Goal: Task Accomplishment & Management: Manage account settings

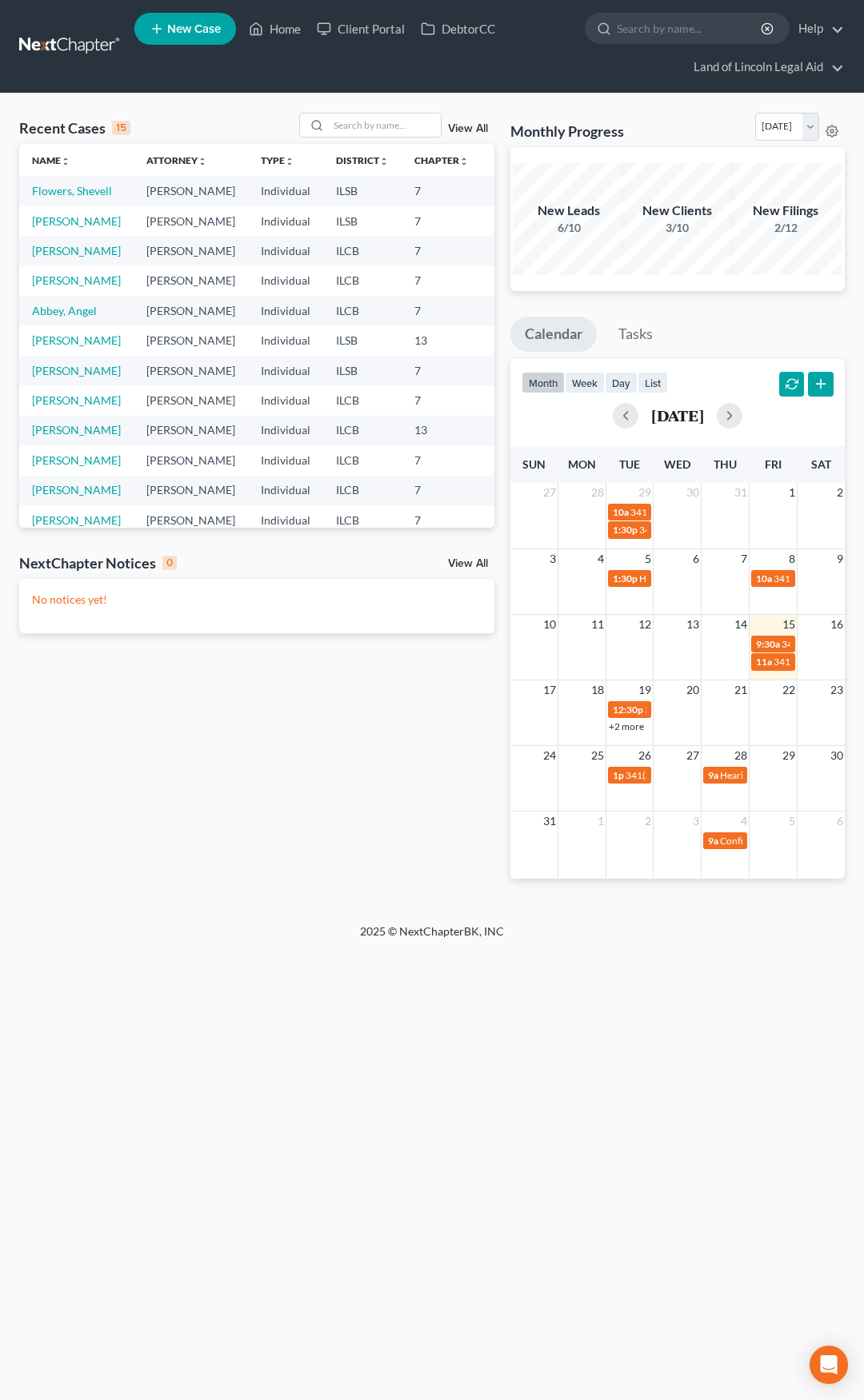
click at [58, 50] on link at bounding box center [71, 46] width 103 height 29
click at [473, 565] on link "View All" at bounding box center [467, 564] width 40 height 12
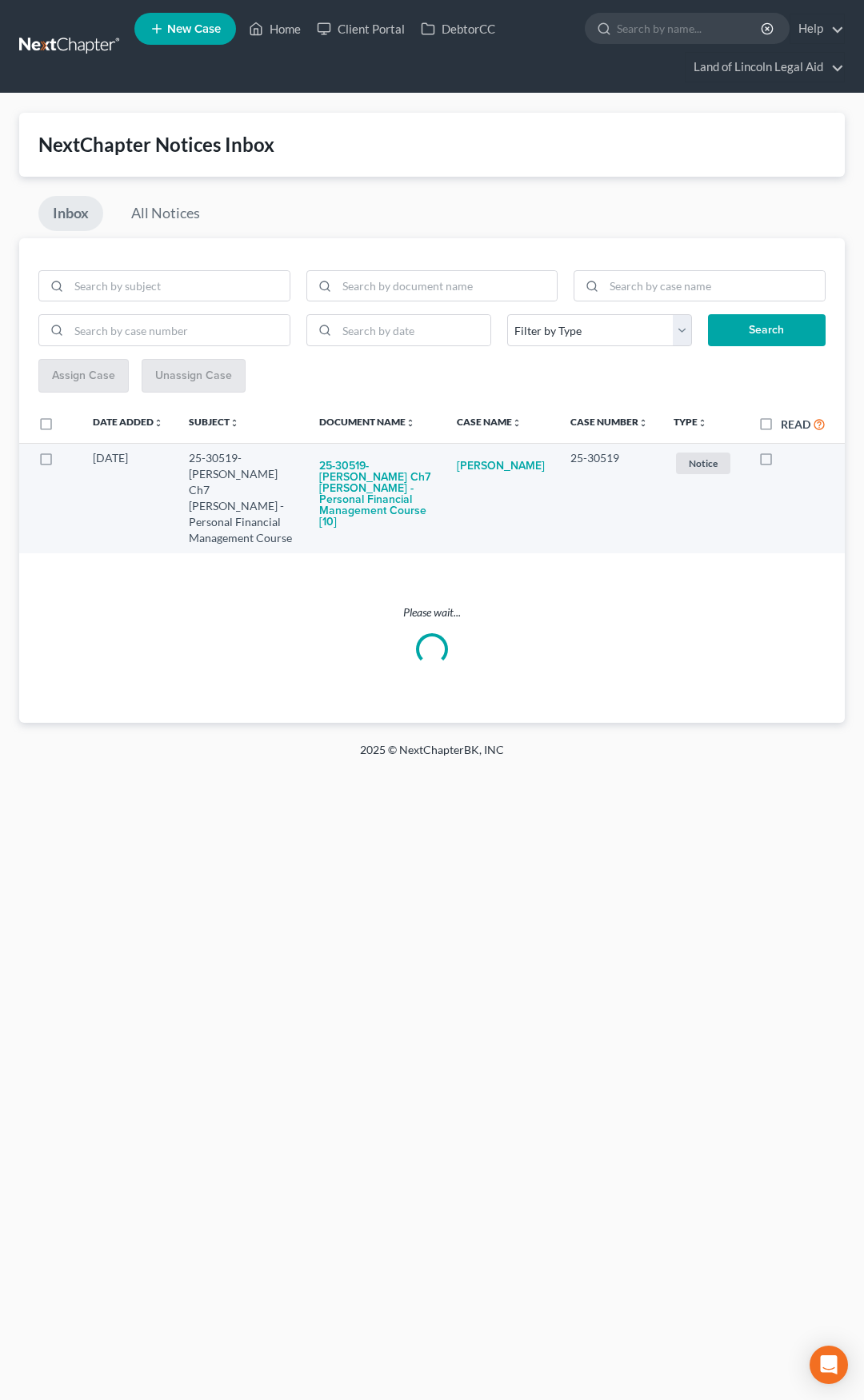
click at [781, 462] on label at bounding box center [781, 462] width 0 height 0
click at [787, 461] on input "checkbox" at bounding box center [791, 455] width 11 height 11
checkbox input "true"
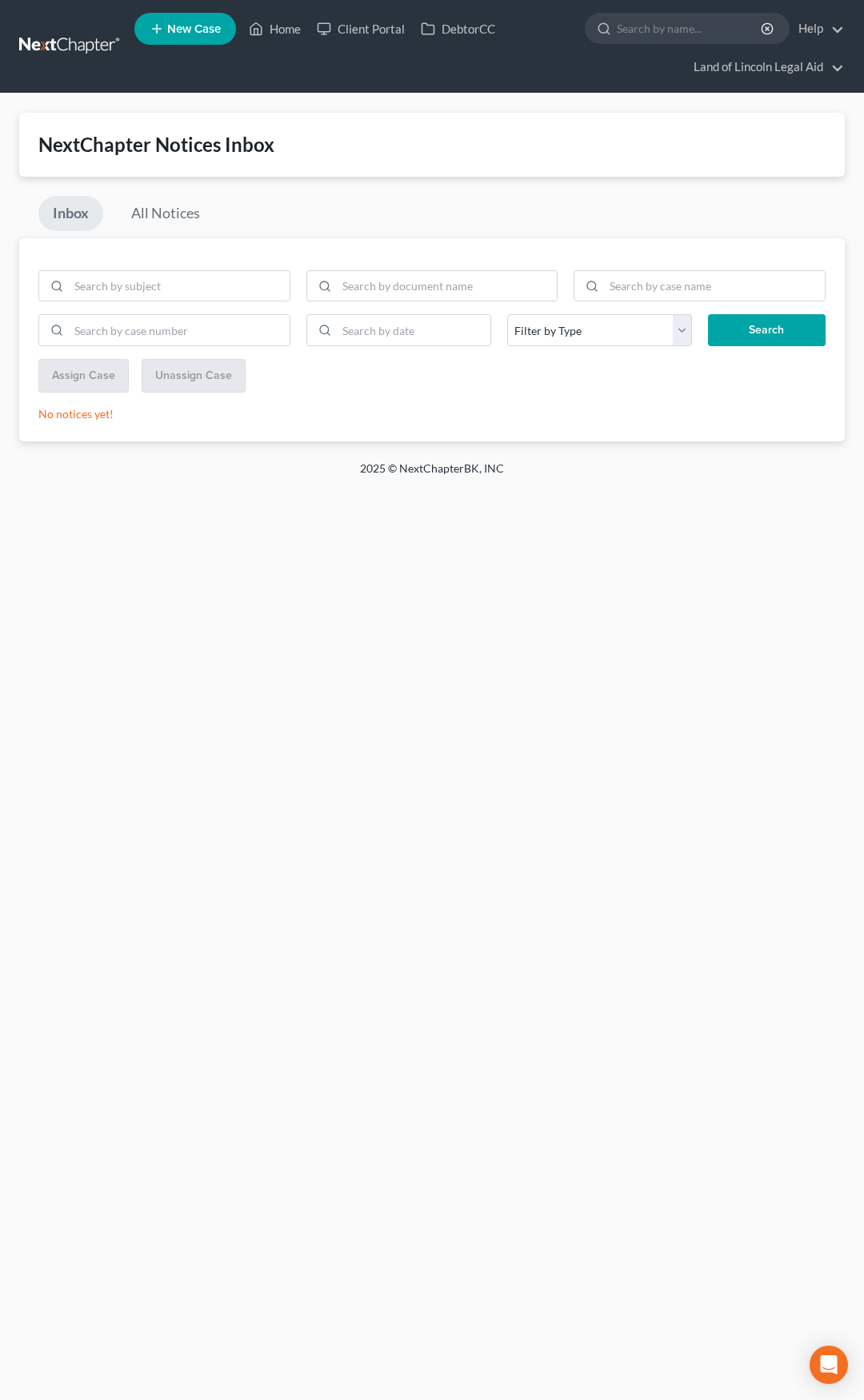
click at [83, 46] on link at bounding box center [71, 46] width 103 height 29
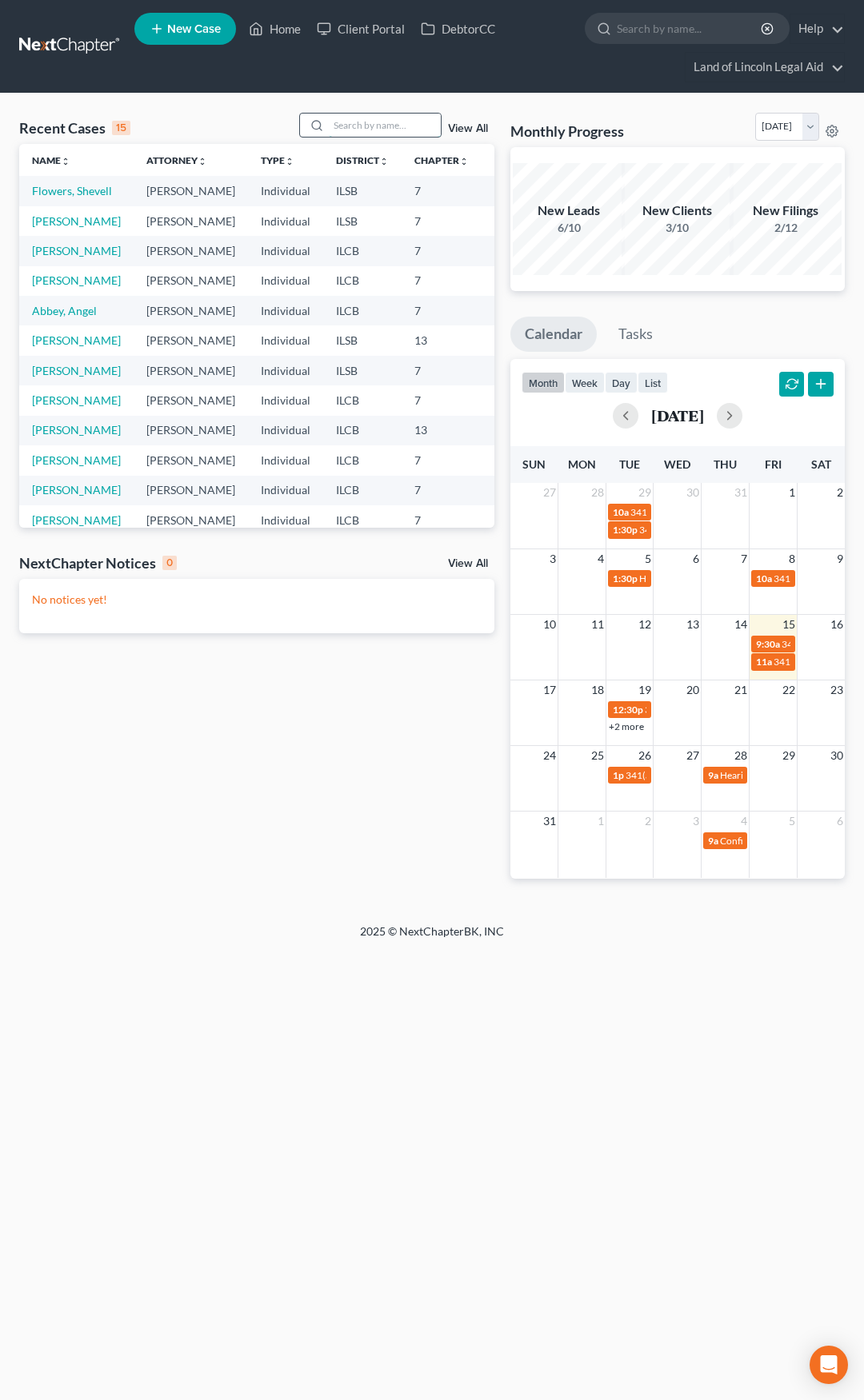
click at [350, 130] on input "search" at bounding box center [385, 125] width 112 height 23
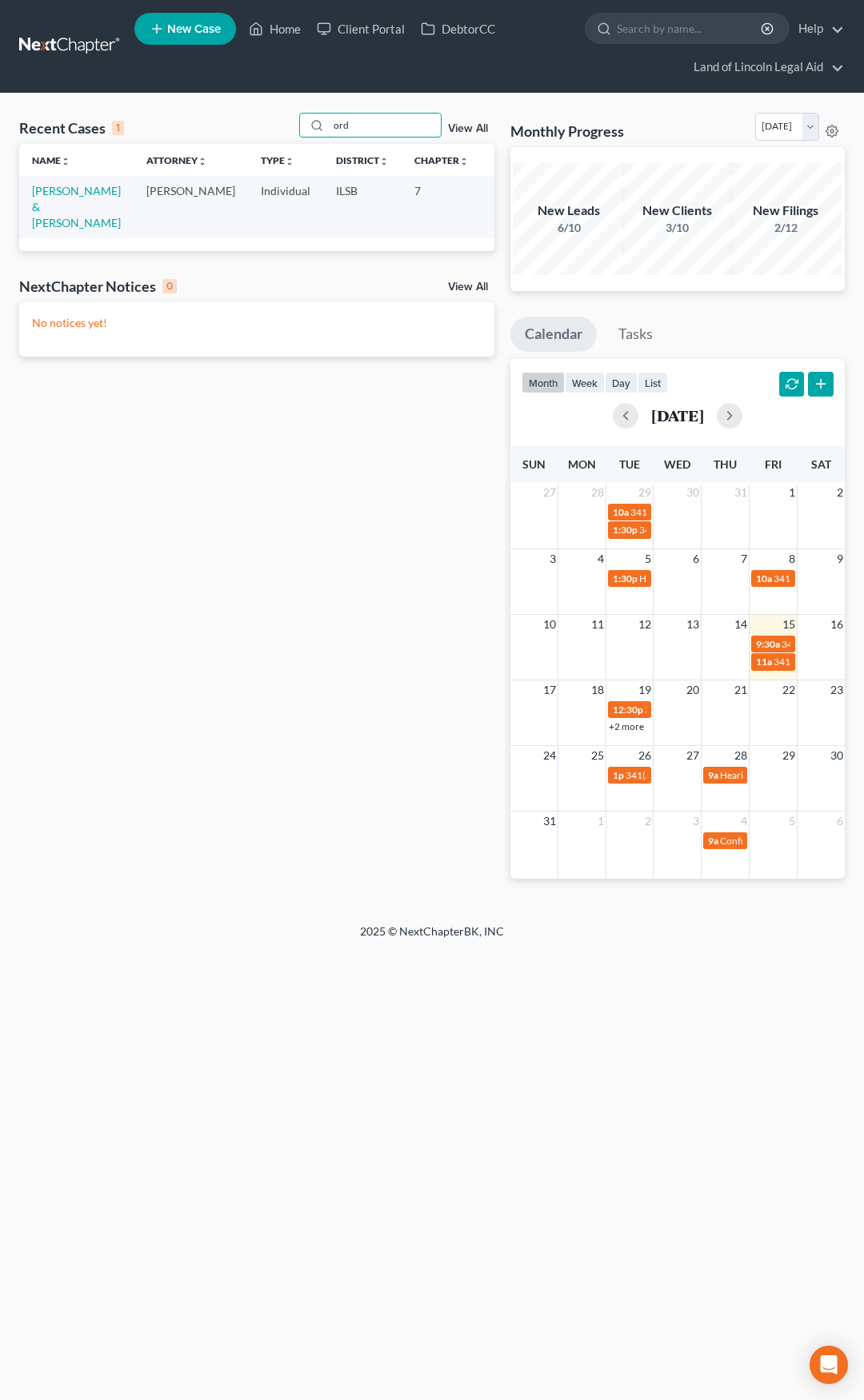
type input "ord"
click at [52, 182] on td "[PERSON_NAME] & [PERSON_NAME]" at bounding box center [76, 207] width 114 height 62
click at [62, 196] on link "[PERSON_NAME] & [PERSON_NAME]" at bounding box center [76, 206] width 89 height 45
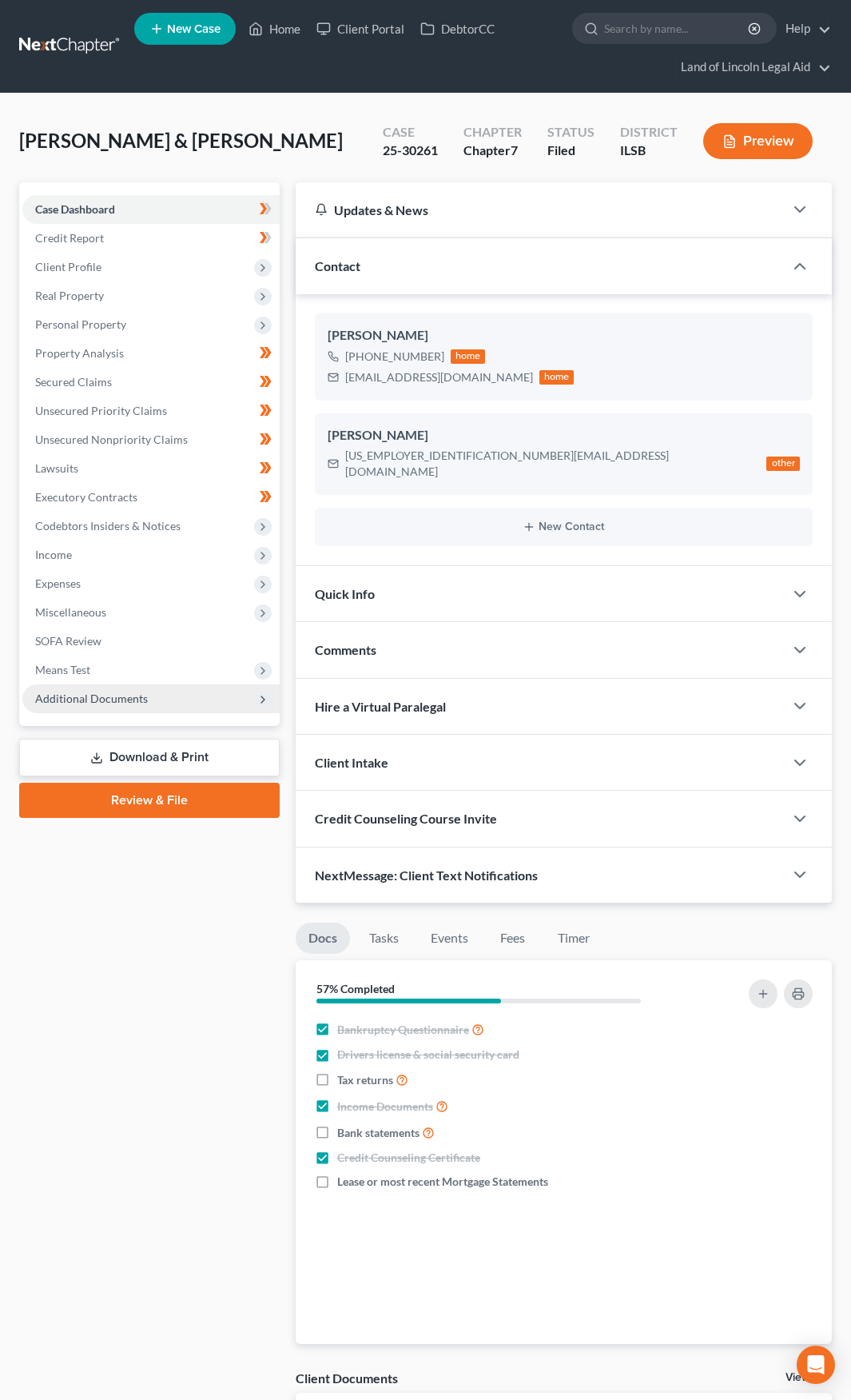
click at [208, 701] on span "Additional Documents" at bounding box center [151, 699] width 257 height 29
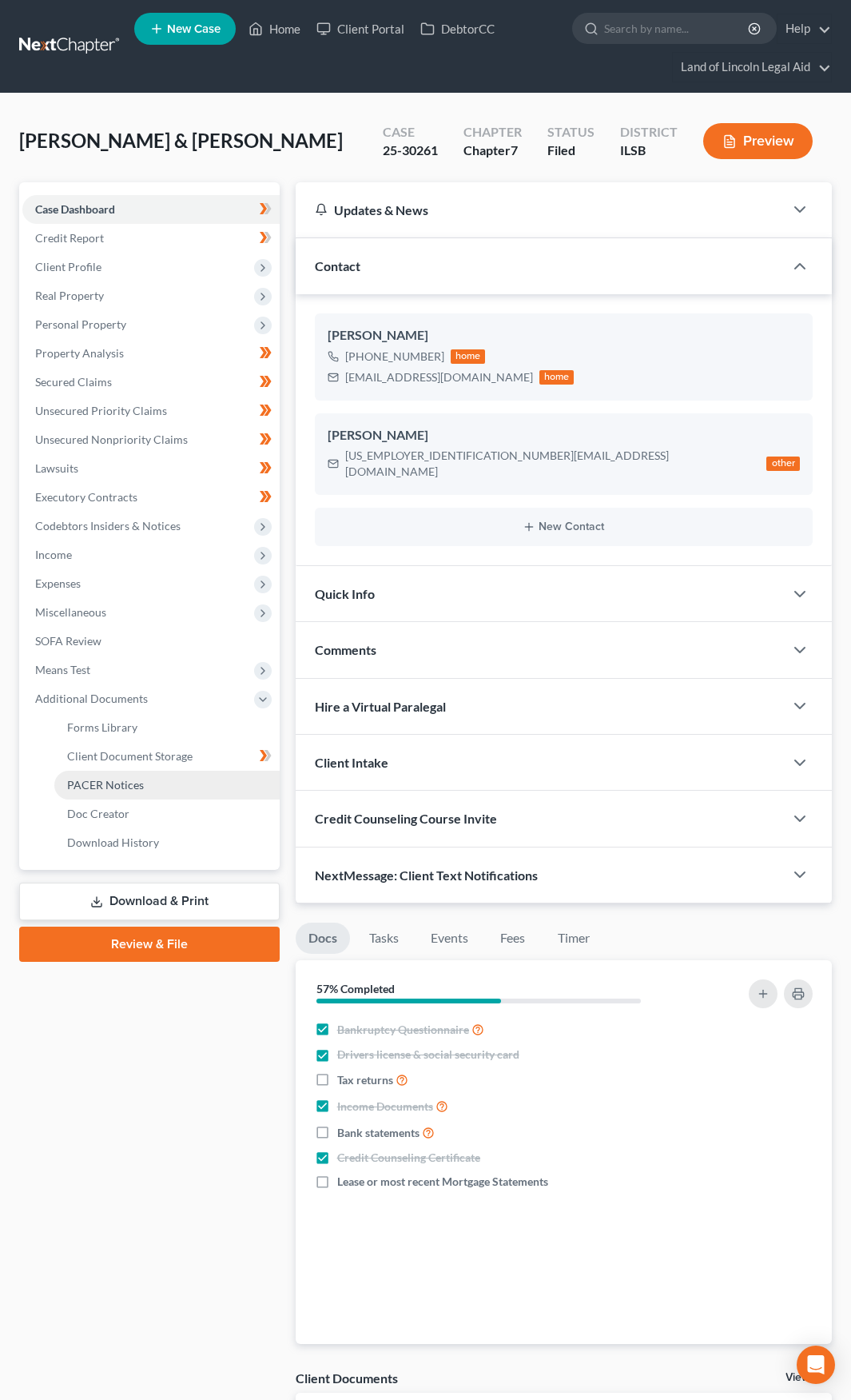
click at [189, 778] on link "PACER Notices" at bounding box center [166, 786] width 225 height 29
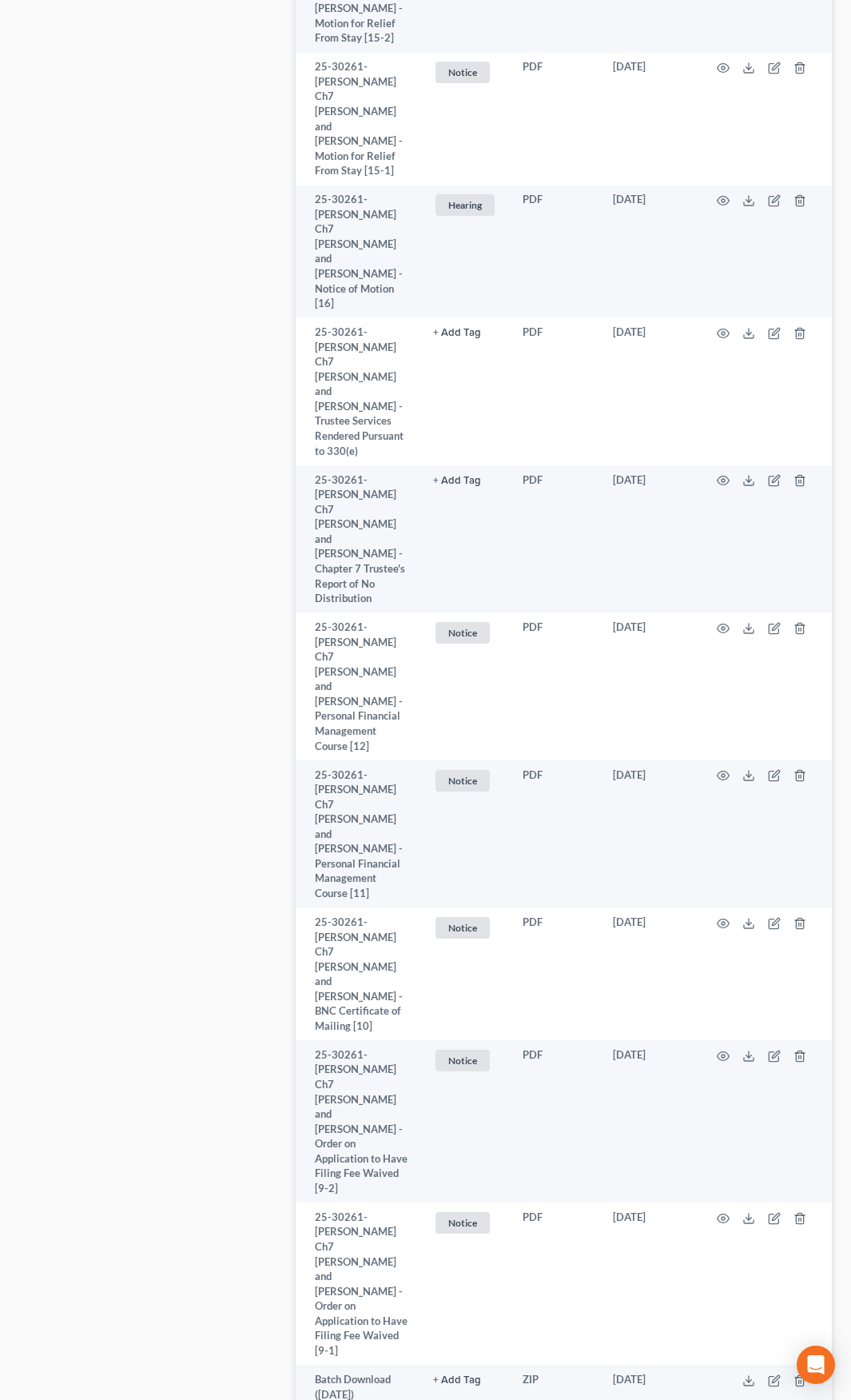
scroll to position [2319, 0]
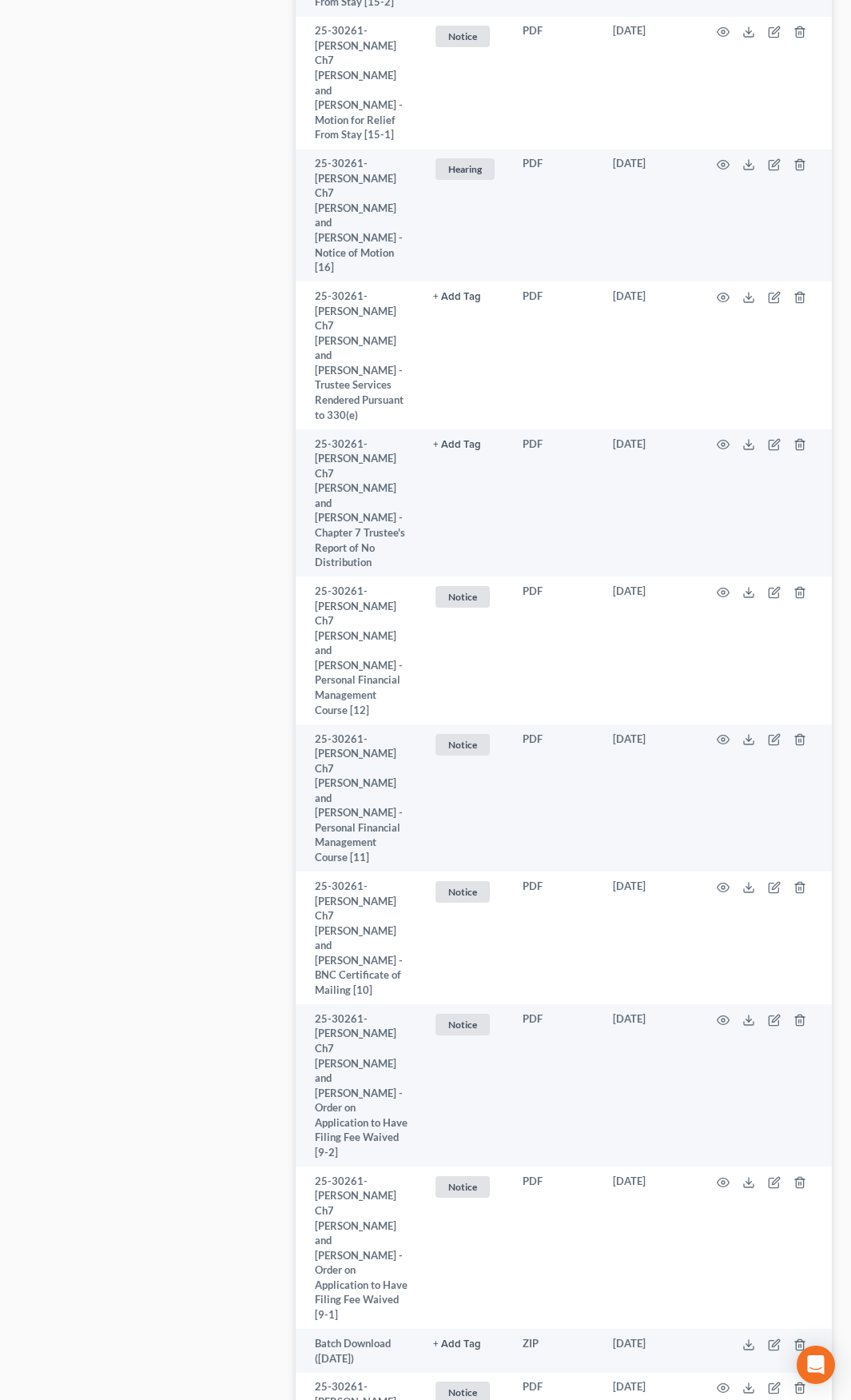
click at [159, 551] on div "Case Dashboard Payments Invoices Payments Payments Credit Report Client Profile" at bounding box center [150, 203] width 277 height 4679
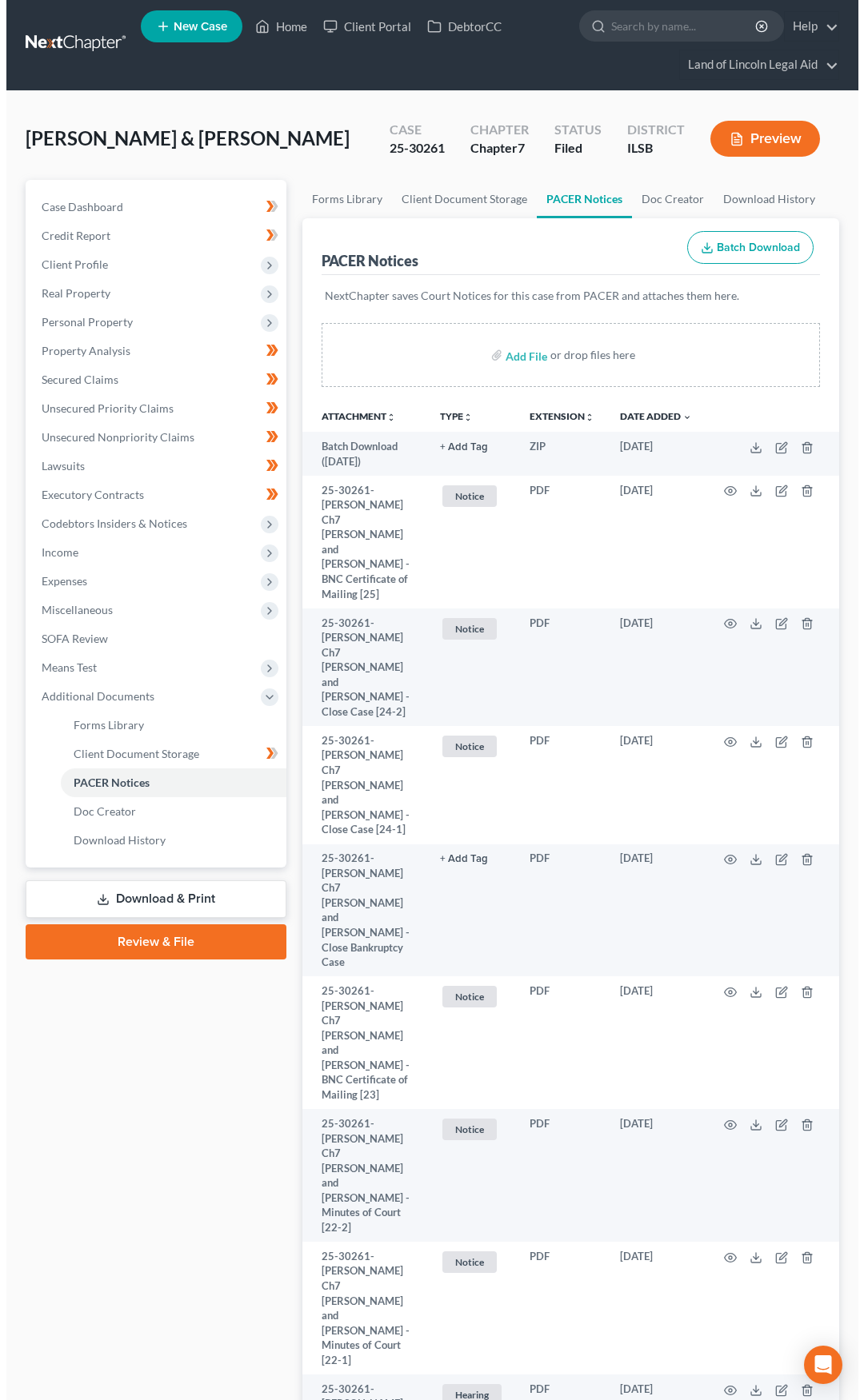
scroll to position [0, 0]
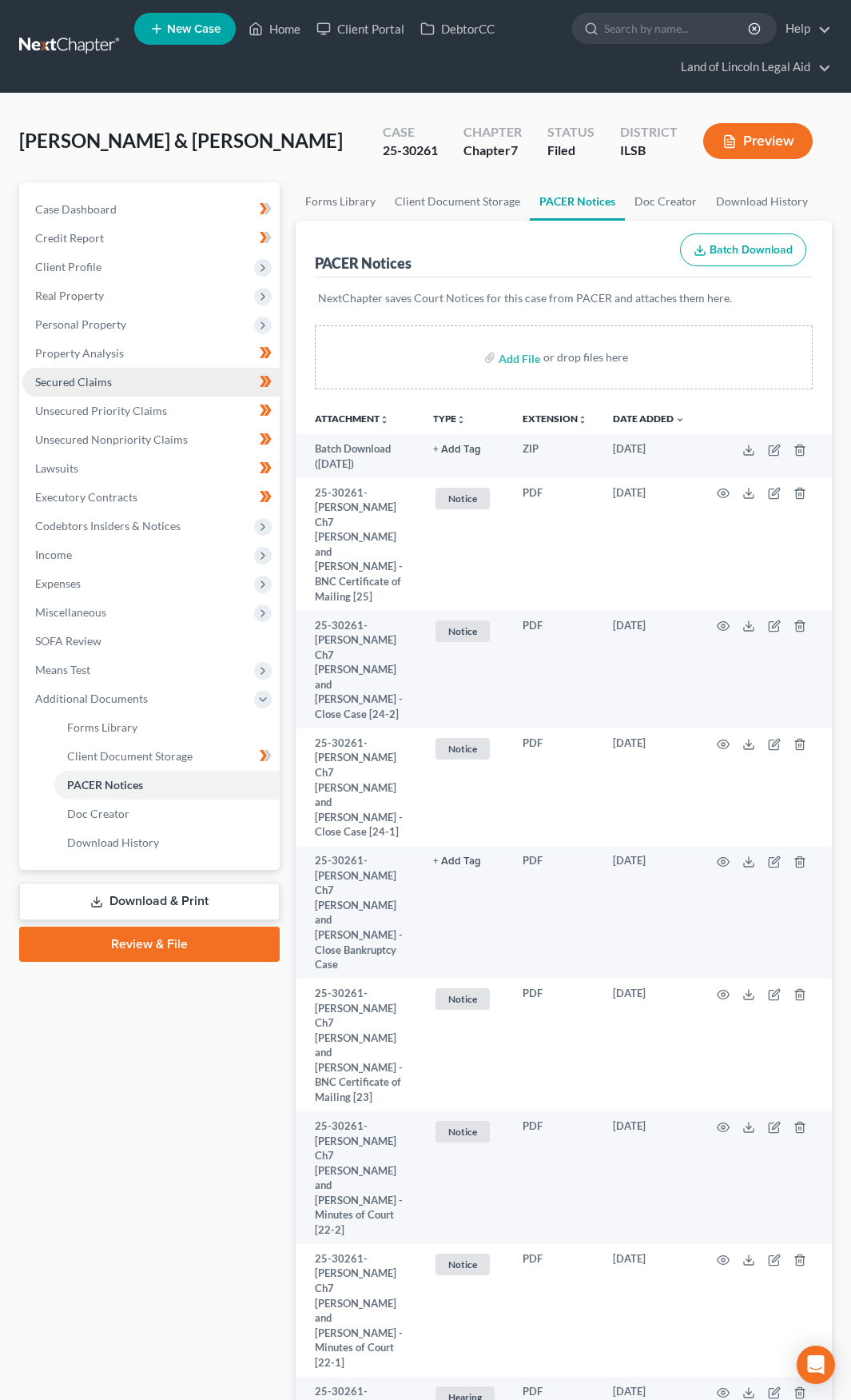
click at [145, 383] on link "Secured Claims" at bounding box center [151, 382] width 257 height 29
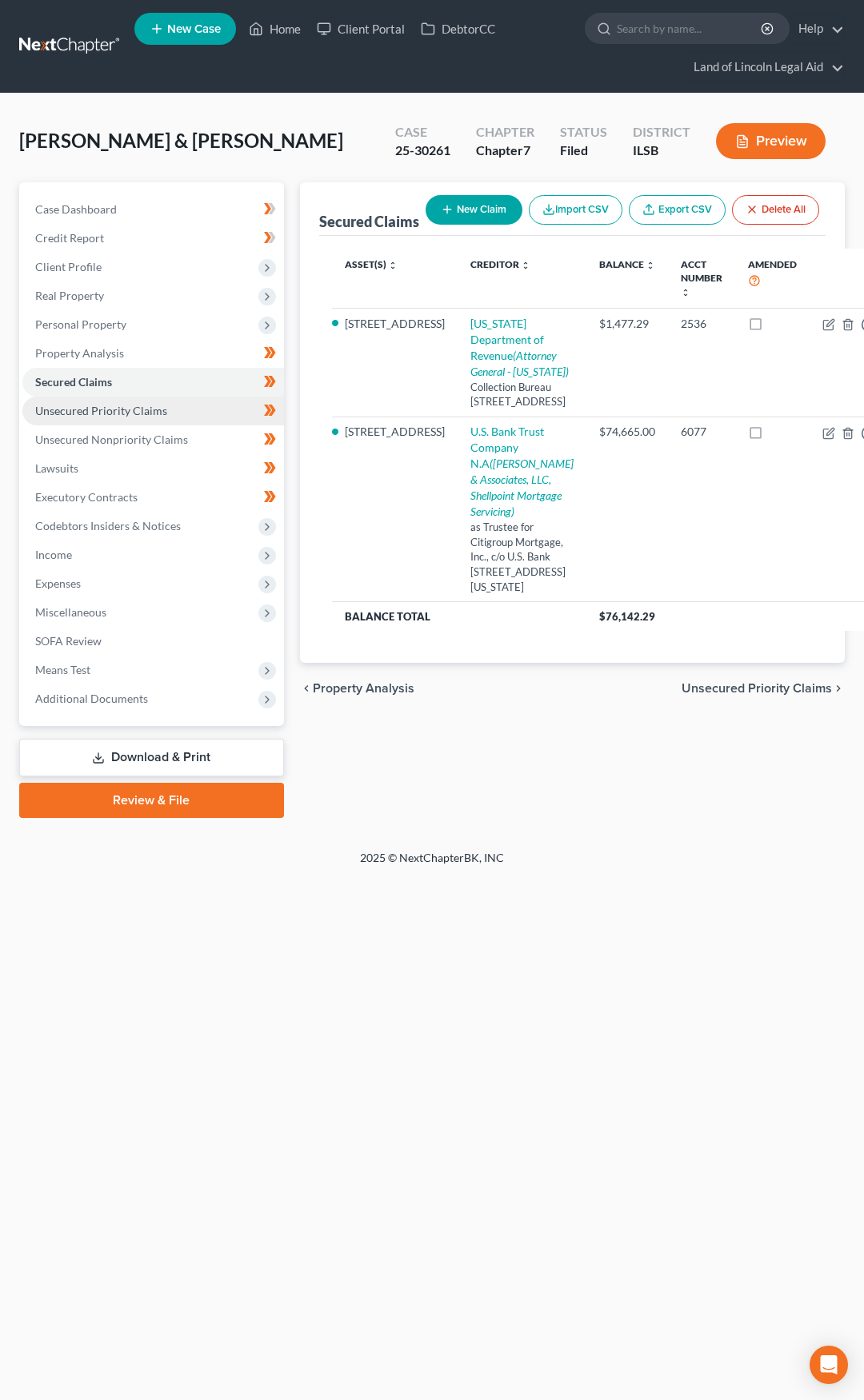
click at [150, 410] on span "Unsecured Priority Claims" at bounding box center [101, 410] width 132 height 14
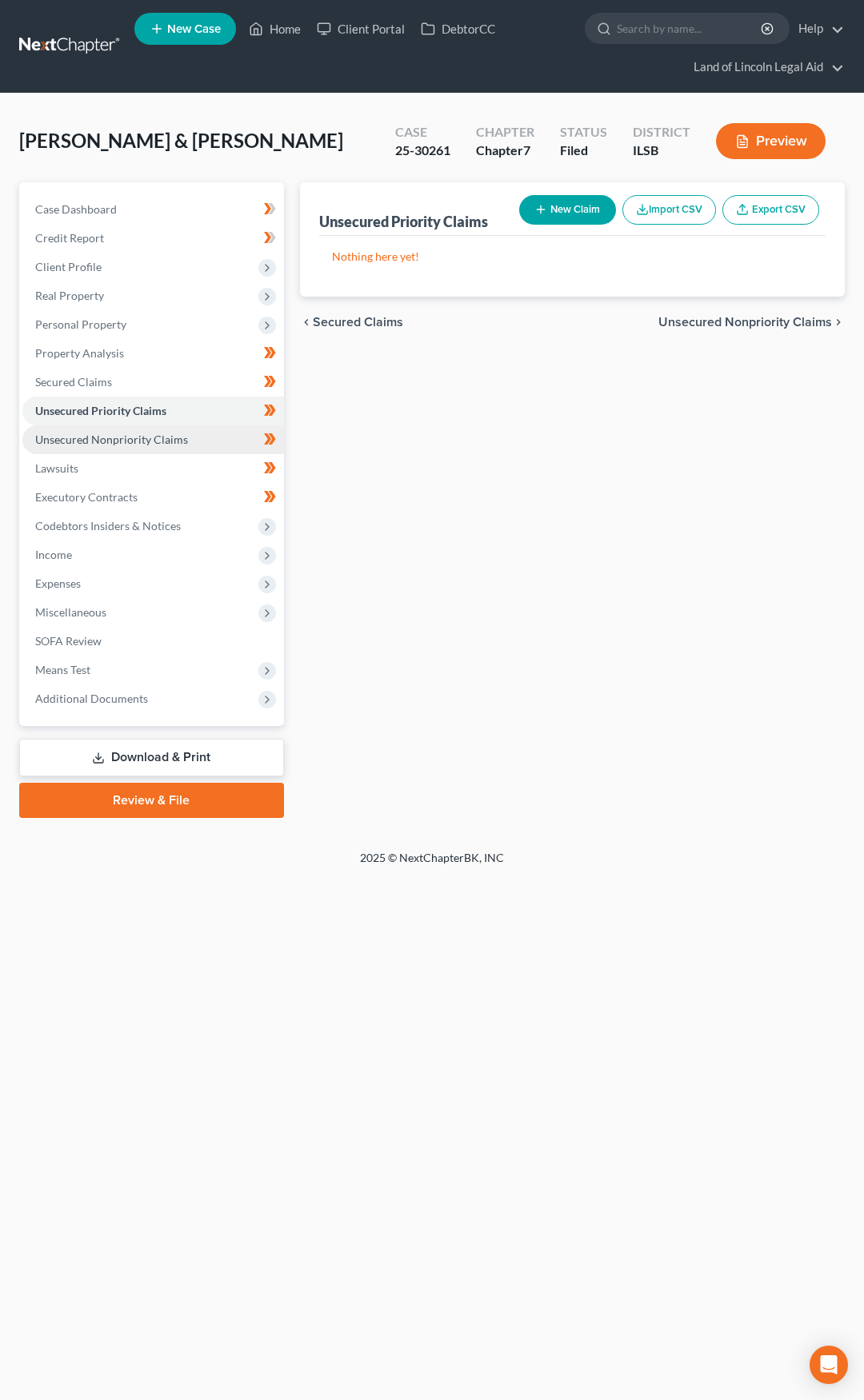
click at [154, 434] on span "Unsecured Nonpriority Claims" at bounding box center [111, 439] width 153 height 14
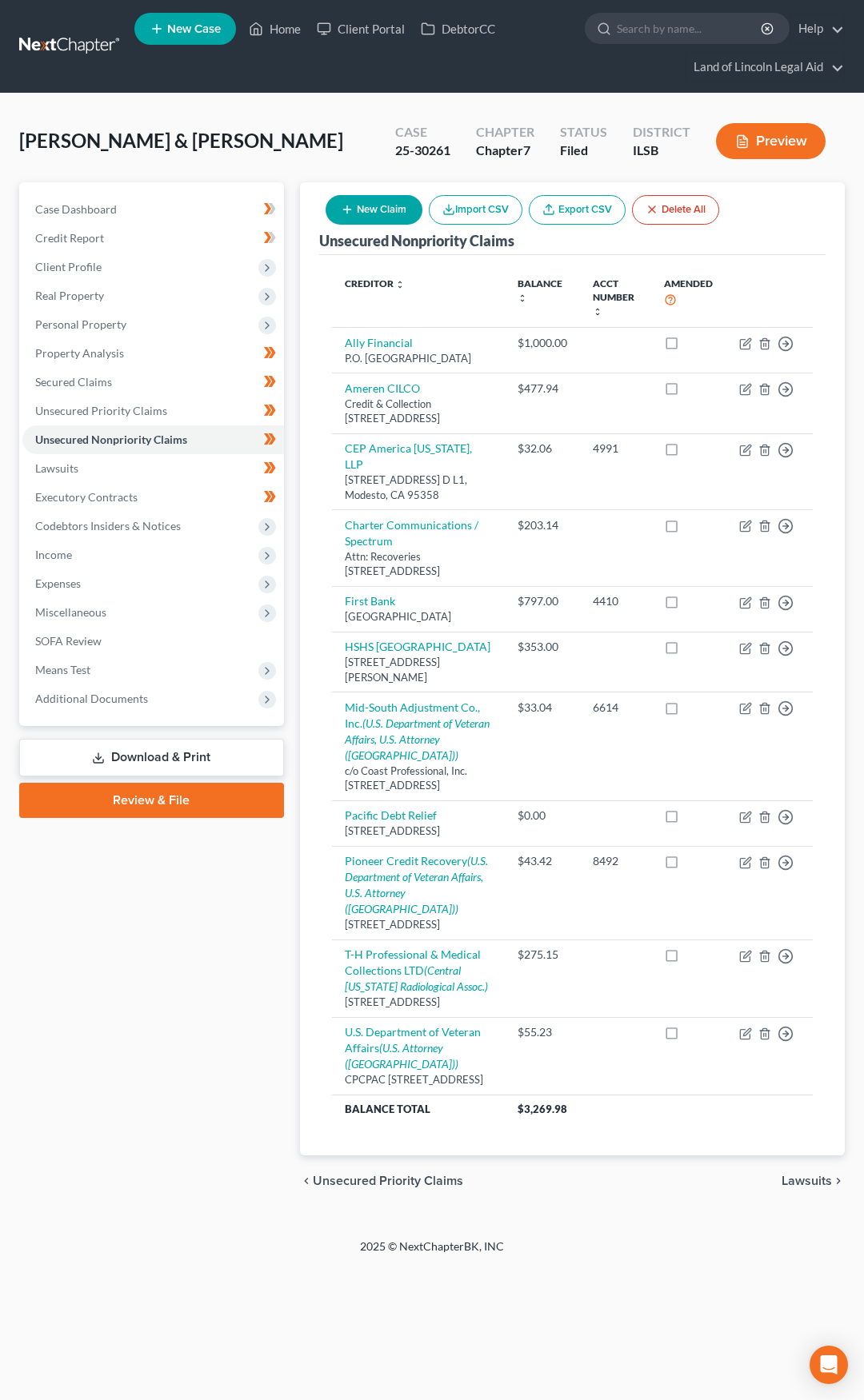
click at [70, 50] on link at bounding box center [71, 46] width 103 height 29
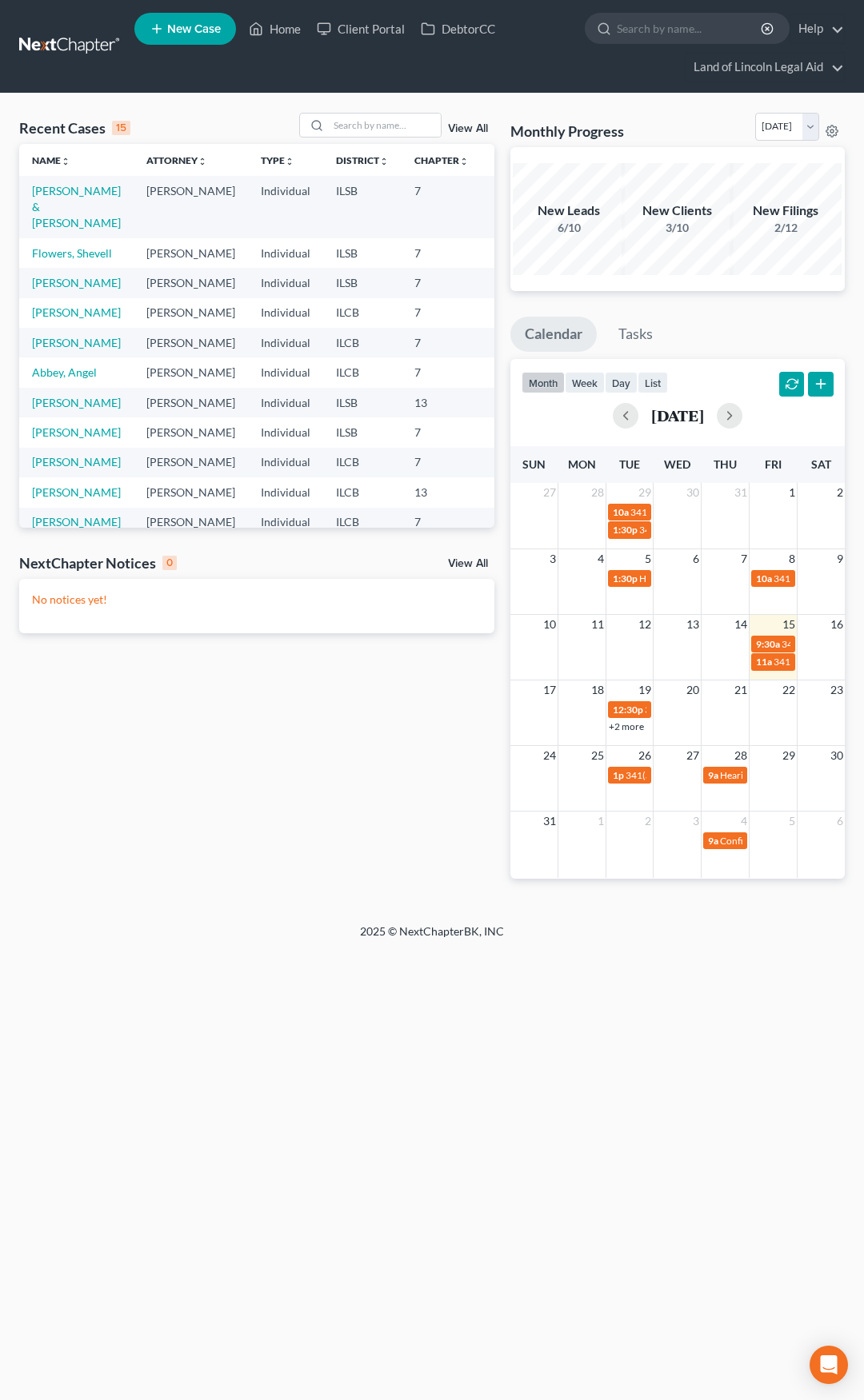
click at [70, 199] on td "[PERSON_NAME] & [PERSON_NAME]" at bounding box center [76, 207] width 114 height 62
click at [70, 205] on link "[PERSON_NAME] & [PERSON_NAME]" at bounding box center [76, 206] width 89 height 45
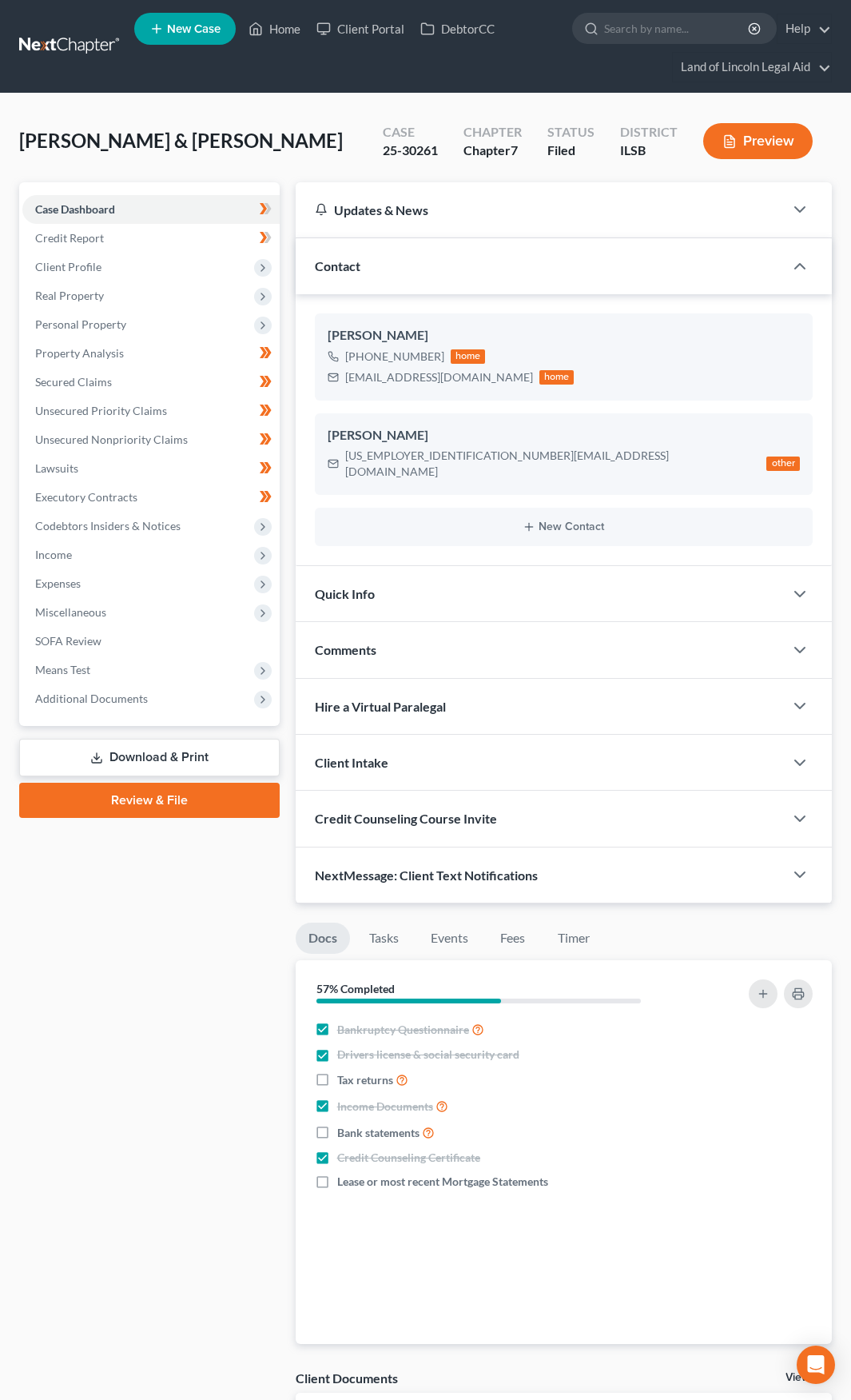
click at [62, 29] on nav "Home New Case Client Portal DebtorCC Land of Lincoln Legal Aid ebuck@lincolnleg…" at bounding box center [426, 46] width 851 height 93
click at [62, 47] on link at bounding box center [71, 46] width 103 height 29
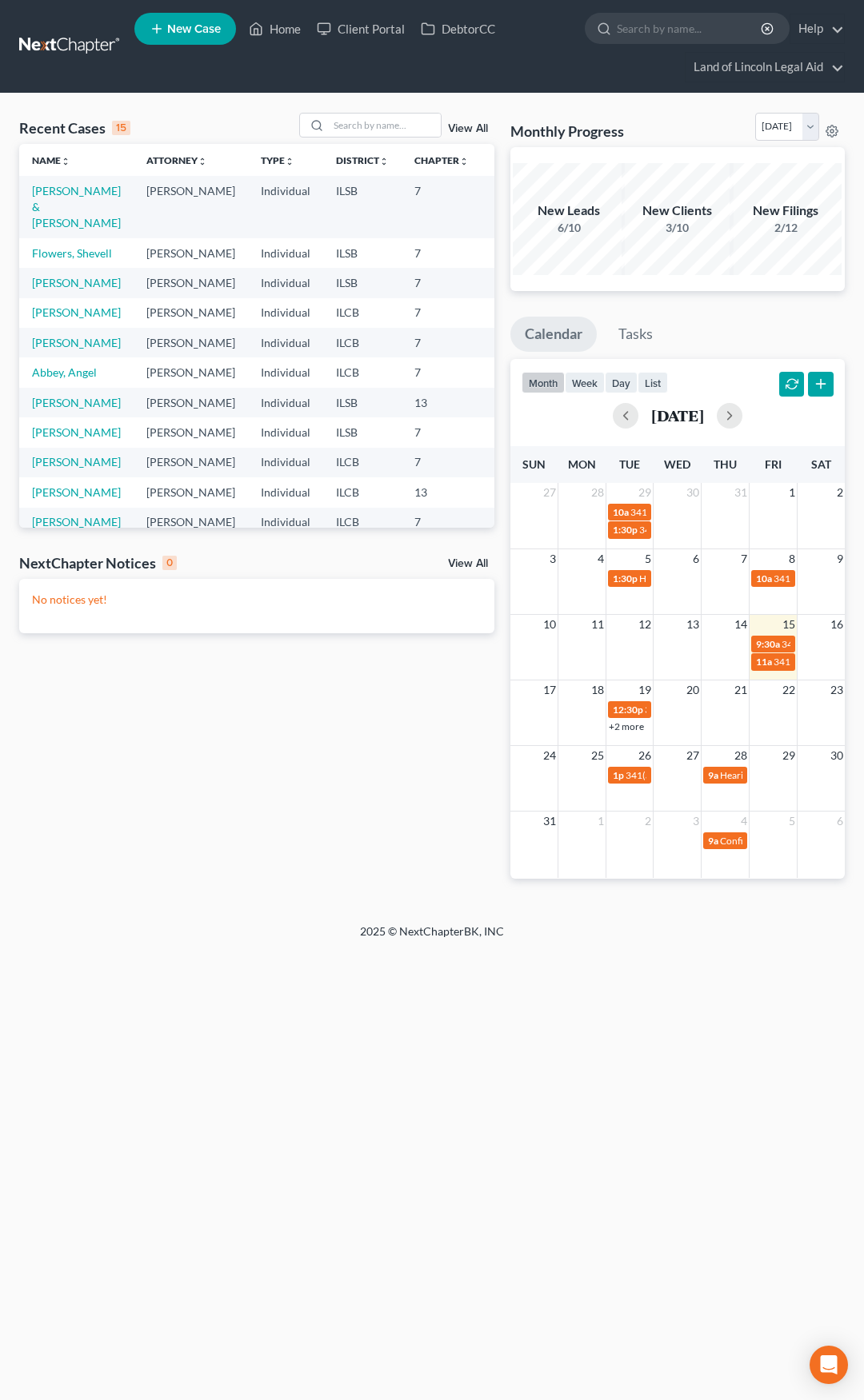
click at [459, 133] on link "View All" at bounding box center [467, 129] width 40 height 12
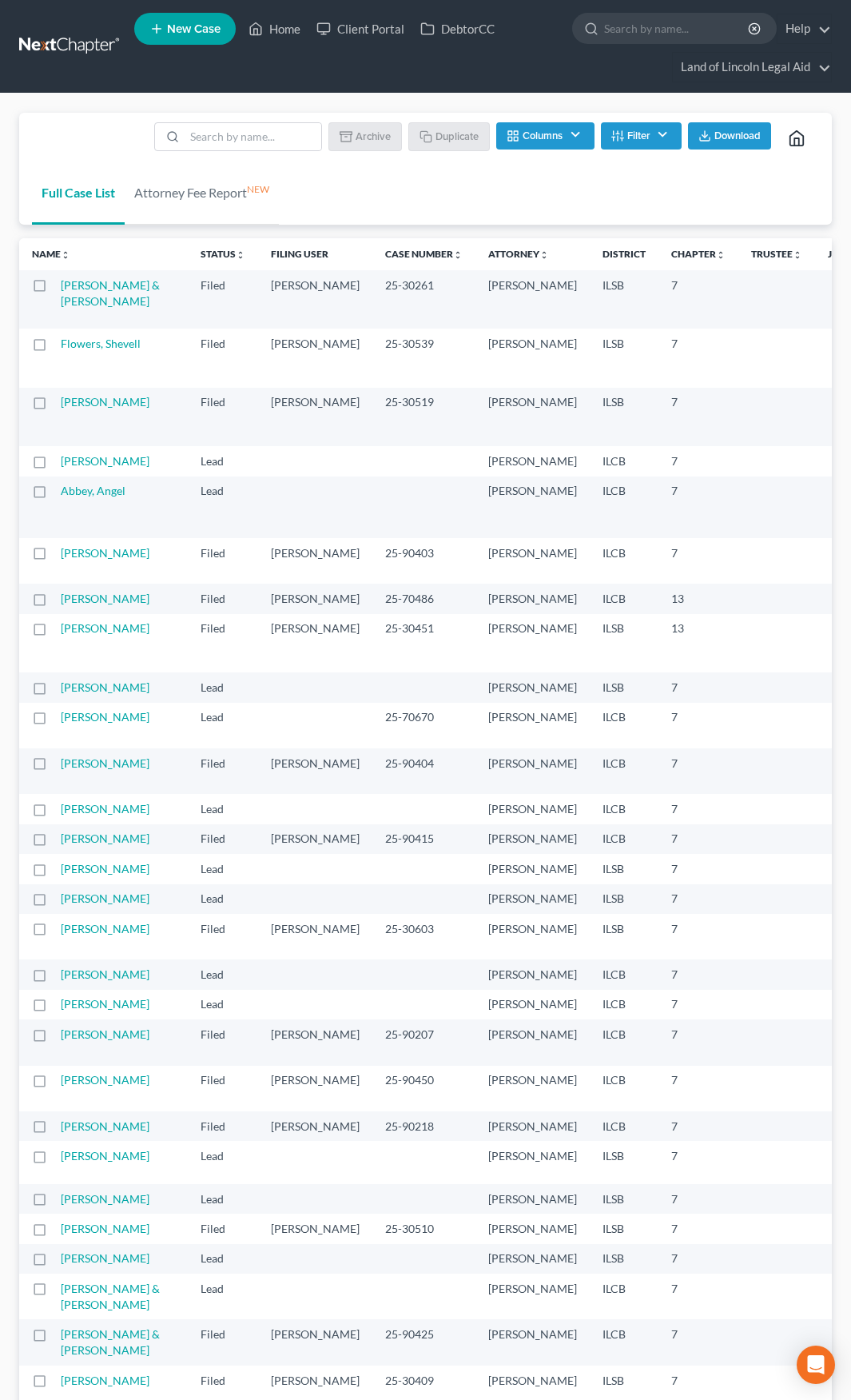
click at [54, 289] on label at bounding box center [54, 289] width 0 height 0
click at [61, 285] on input "checkbox" at bounding box center [66, 283] width 11 height 11
click at [356, 141] on button "Archive" at bounding box center [367, 135] width 72 height 27
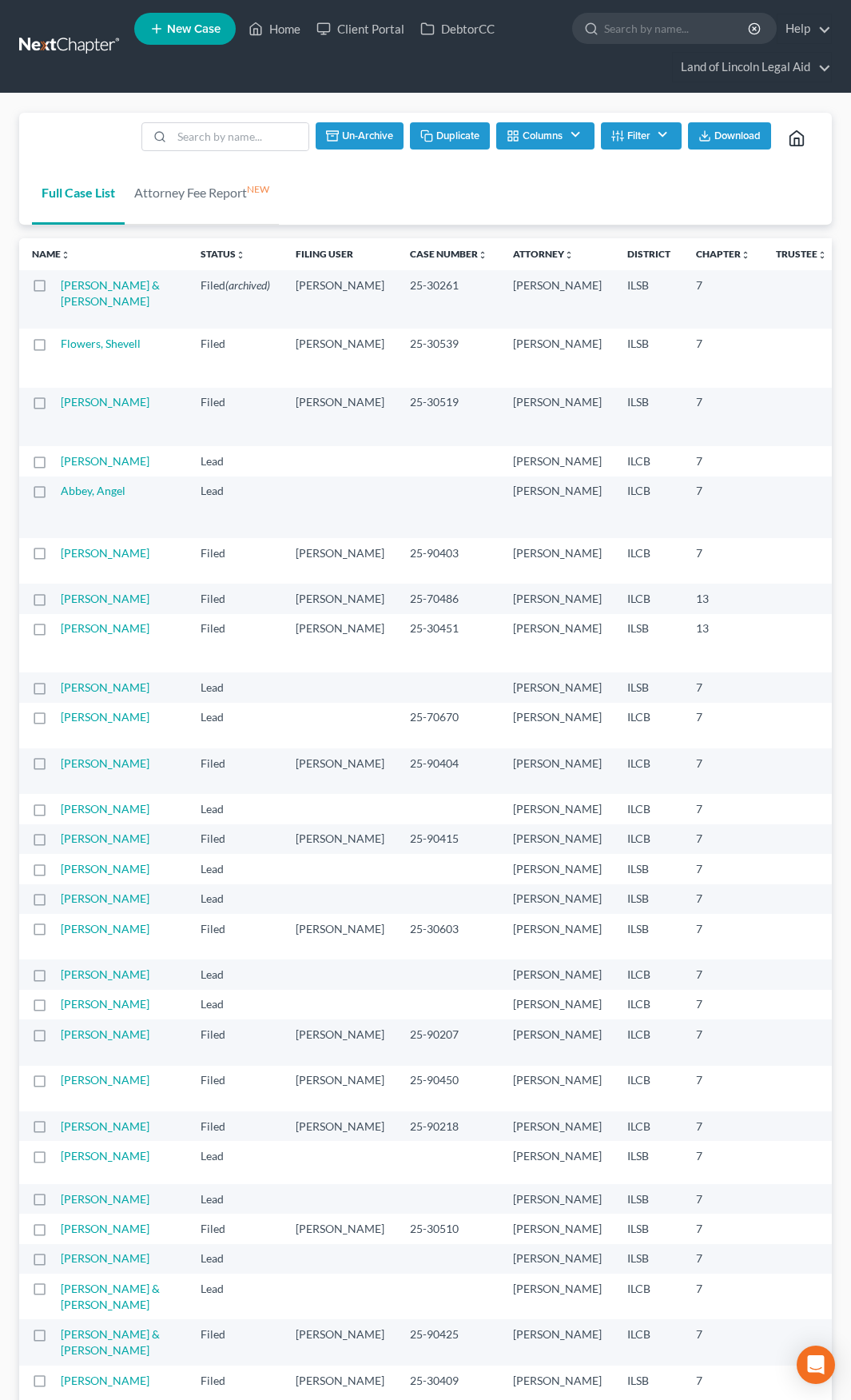
checkbox input "false"
click at [81, 49] on link at bounding box center [71, 46] width 103 height 29
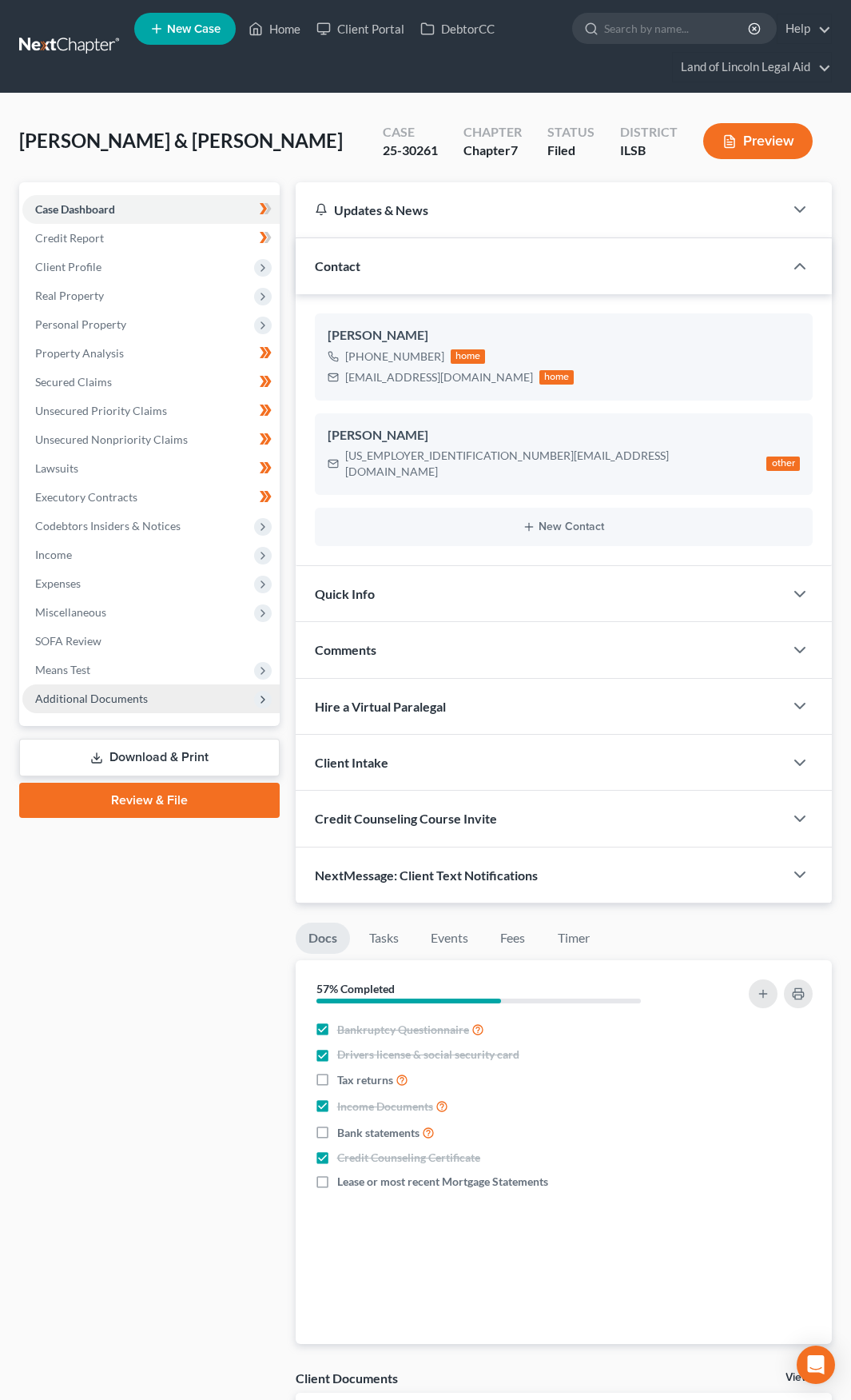
click at [163, 696] on span "Additional Documents" at bounding box center [151, 699] width 257 height 29
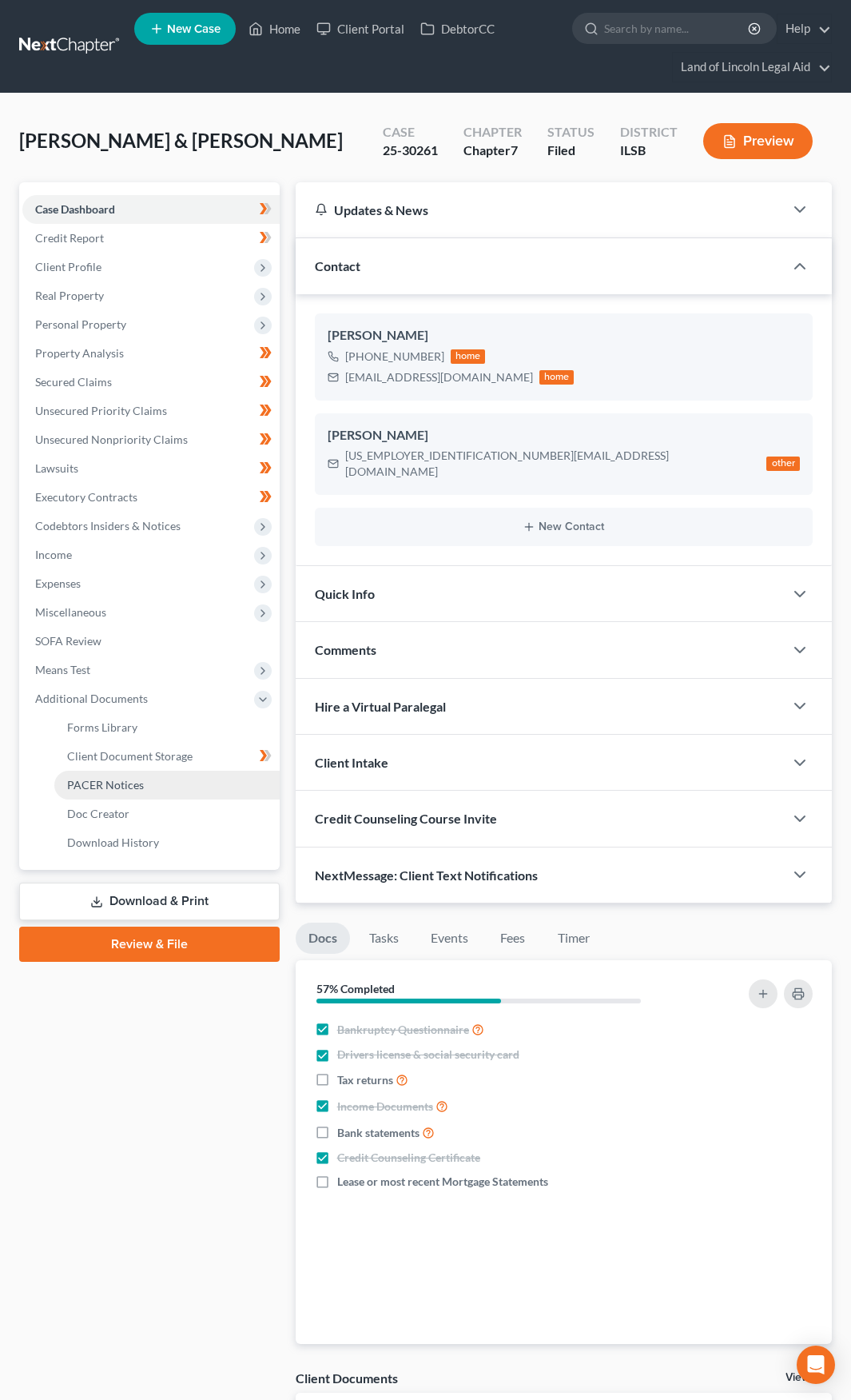
click at [141, 786] on span "PACER Notices" at bounding box center [104, 785] width 76 height 14
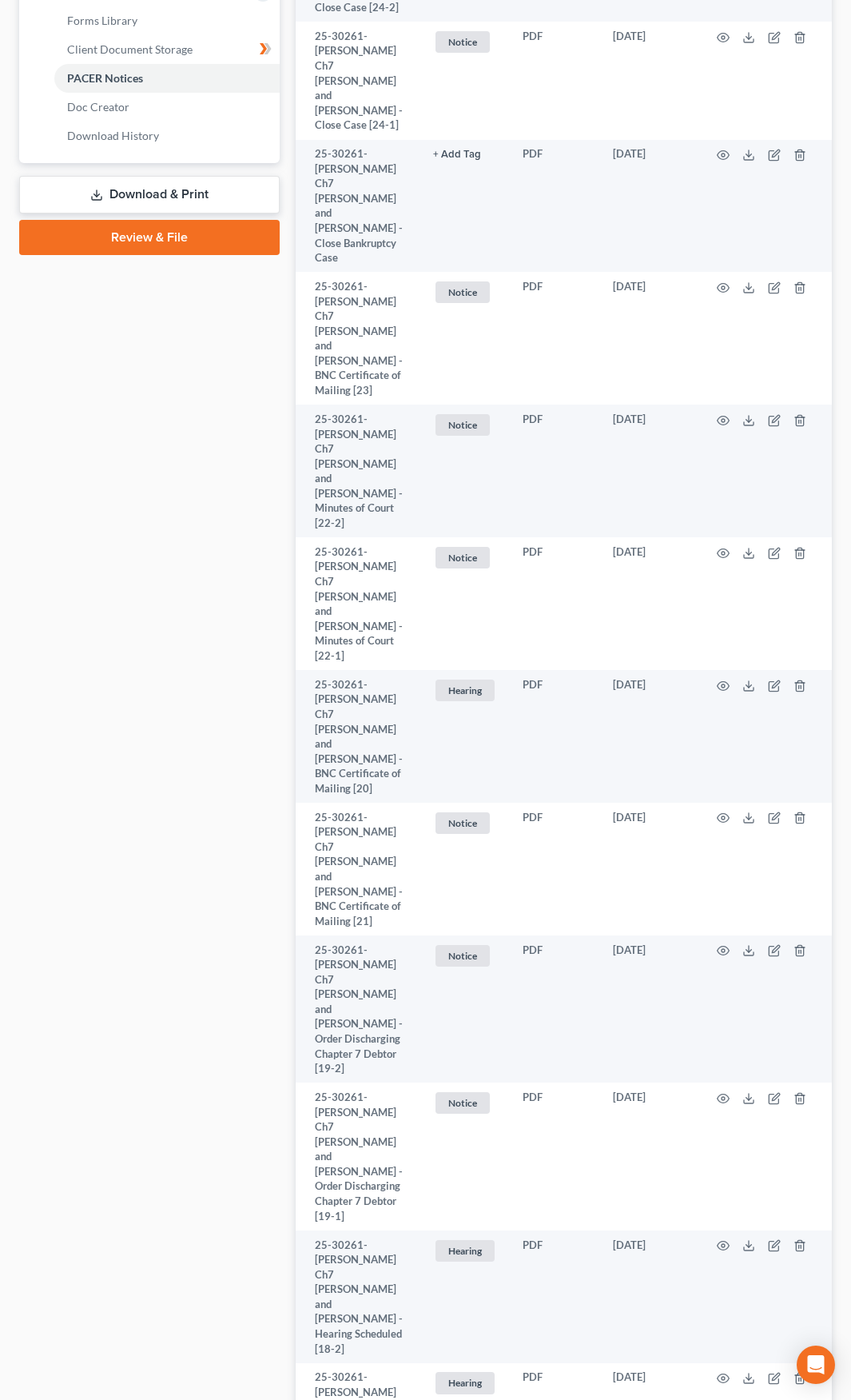
scroll to position [621, 0]
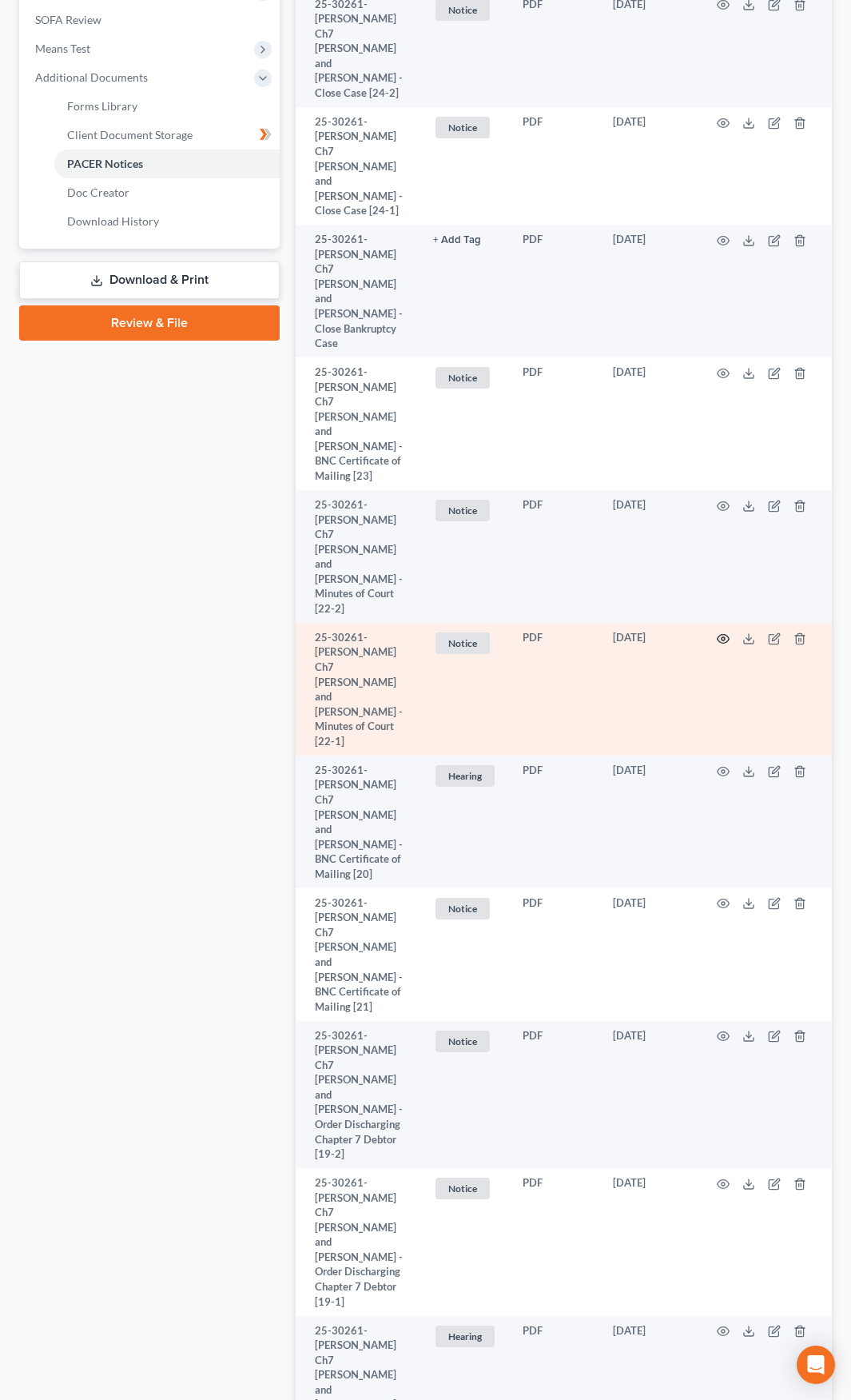
click at [721, 633] on icon "button" at bounding box center [722, 639] width 13 height 13
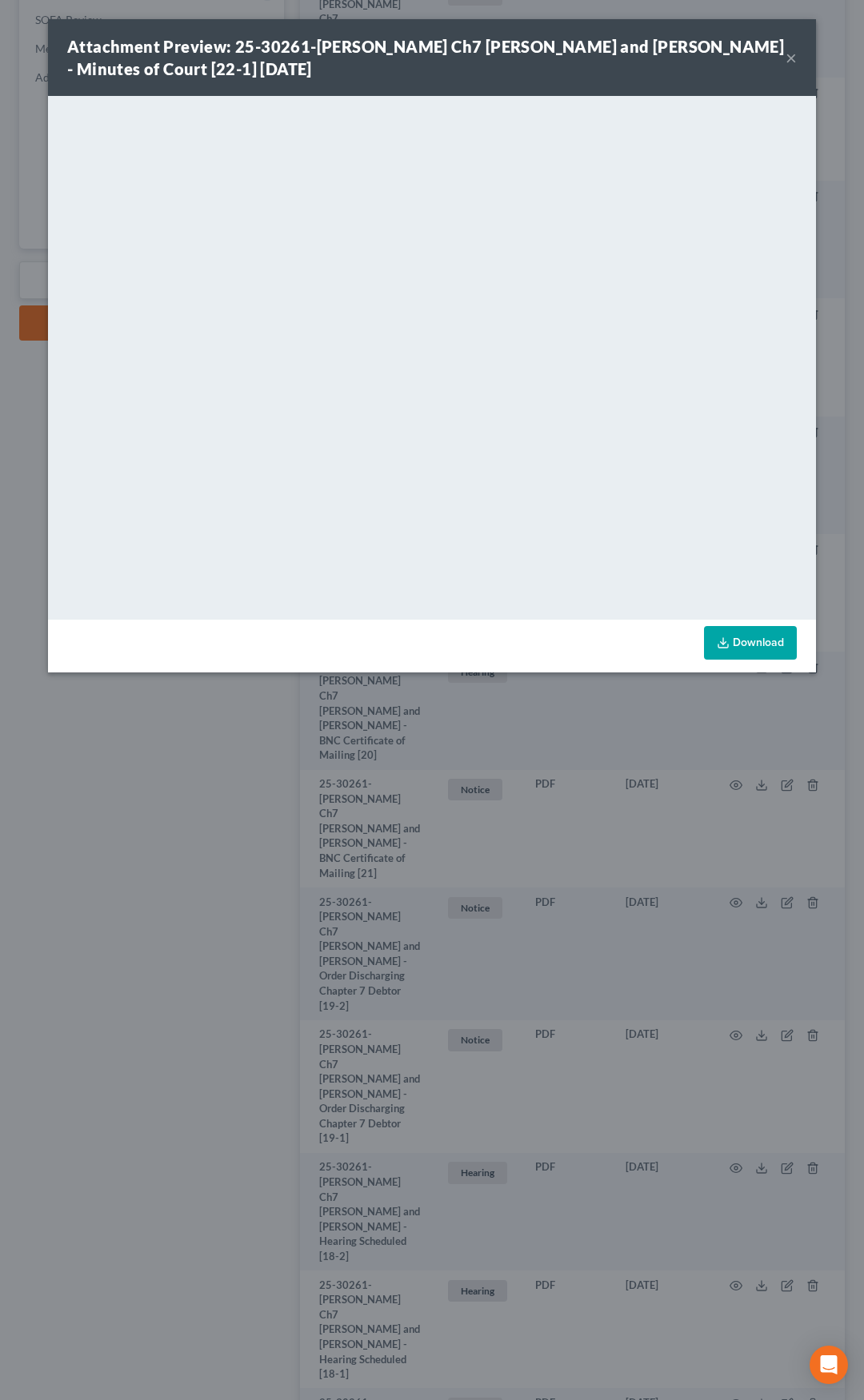
click at [792, 58] on button "×" at bounding box center [791, 58] width 12 height 19
